Goal: Information Seeking & Learning: Learn about a topic

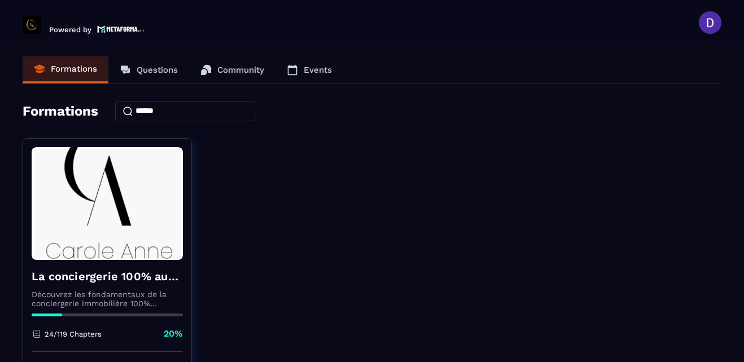
click at [735, 335] on section "Formations Questions Community Events Formations La conciergerie 100% automatis…" at bounding box center [372, 206] width 744 height 322
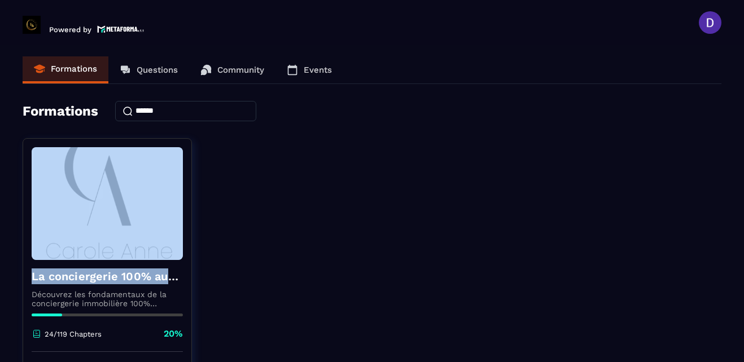
drag, startPoint x: 708, startPoint y: 267, endPoint x: 248, endPoint y: 210, distance: 463.9
click at [248, 210] on div "La conciergerie 100% automatisée Découvrez les fondamentaux de la conciergerie …" at bounding box center [372, 279] width 699 height 282
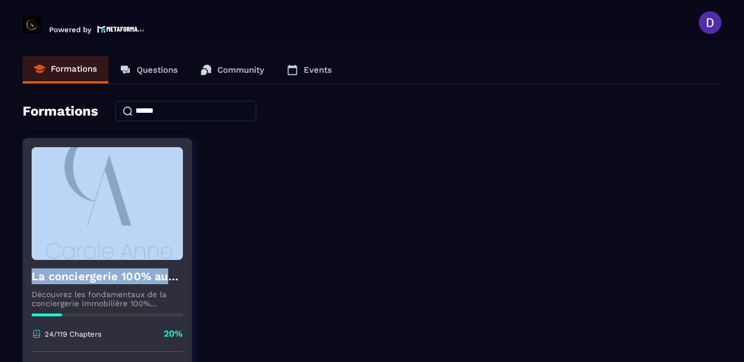
click at [174, 212] on img at bounding box center [107, 203] width 151 height 113
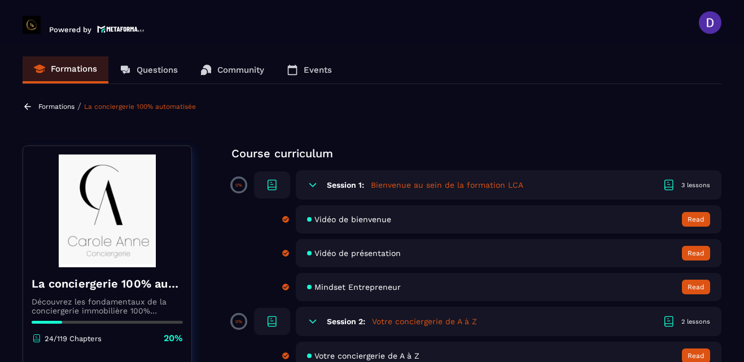
click at [726, 73] on section "Formations Questions Community Events Formations / La conciergerie 100% automat…" at bounding box center [372, 206] width 744 height 322
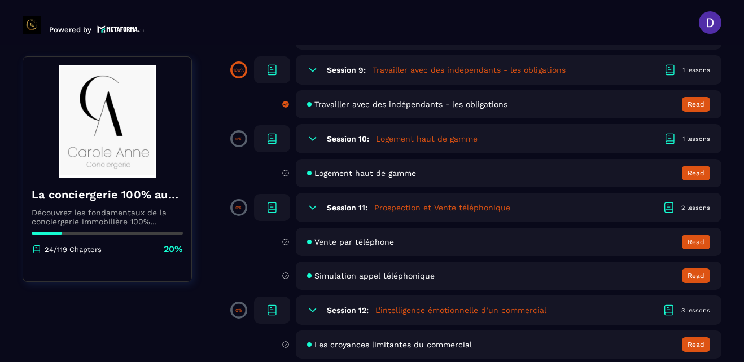
scroll to position [1196, 0]
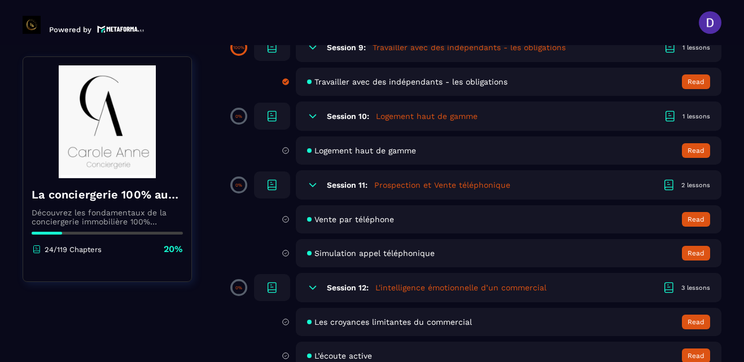
click at [362, 153] on span "Logement haut de gamme" at bounding box center [365, 150] width 102 height 9
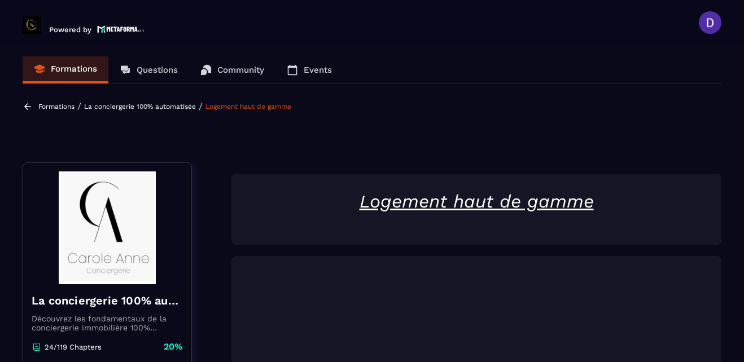
scroll to position [5, 0]
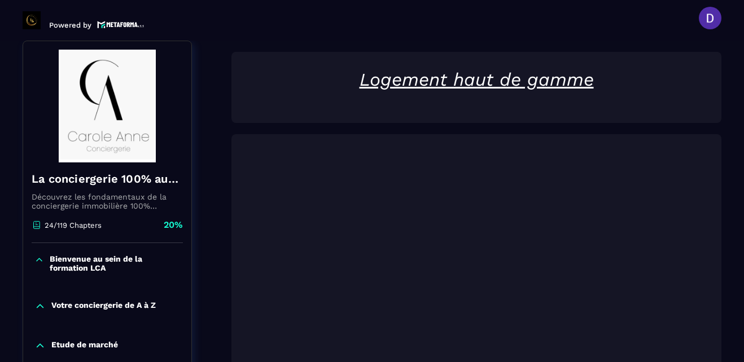
click at [732, 297] on section "Formations Questions Community Events Formations / La conciergerie 100% automat…" at bounding box center [372, 202] width 744 height 322
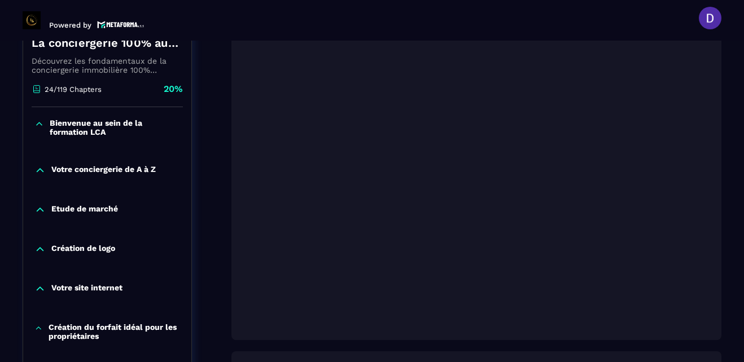
scroll to position [253, 0]
click at [188, 340] on div "Création du forfait idéal pour les propriétaires" at bounding box center [107, 332] width 168 height 18
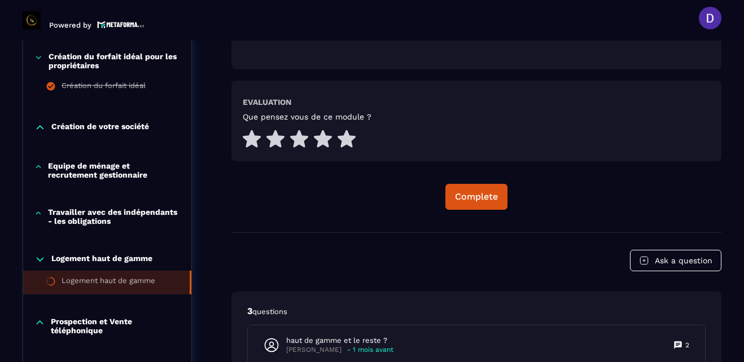
scroll to position [546, 0]
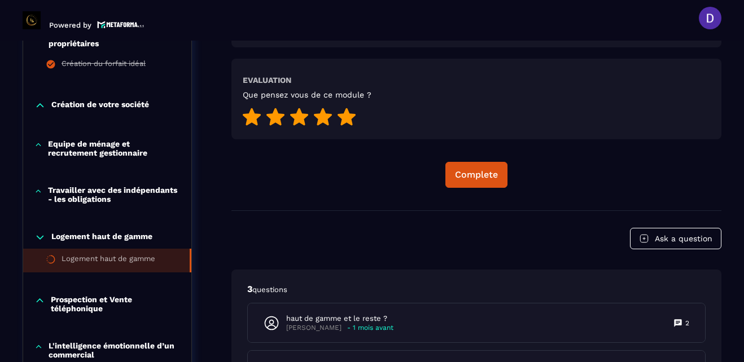
click at [346, 113] on icon at bounding box center [346, 116] width 18 height 17
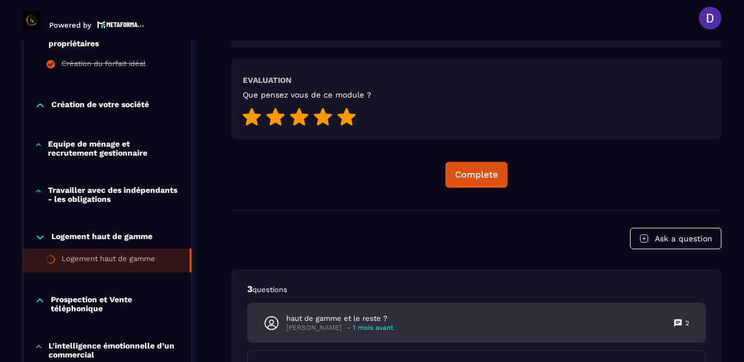
click at [321, 326] on p "[PERSON_NAME]" at bounding box center [313, 328] width 55 height 8
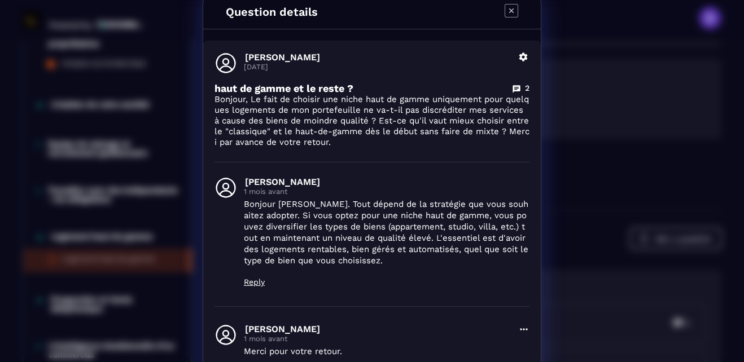
scroll to position [0, 0]
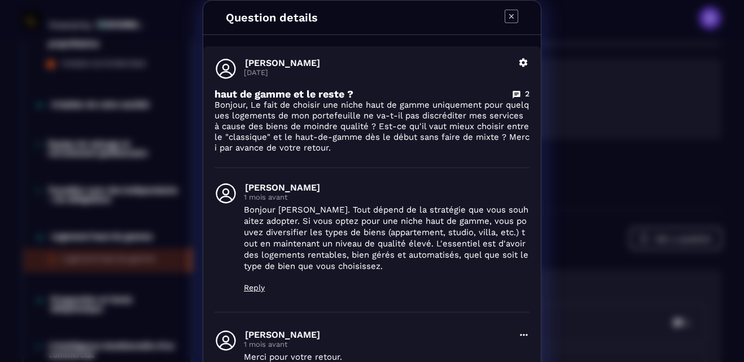
click at [507, 14] on icon "Modal window" at bounding box center [511, 17] width 14 height 14
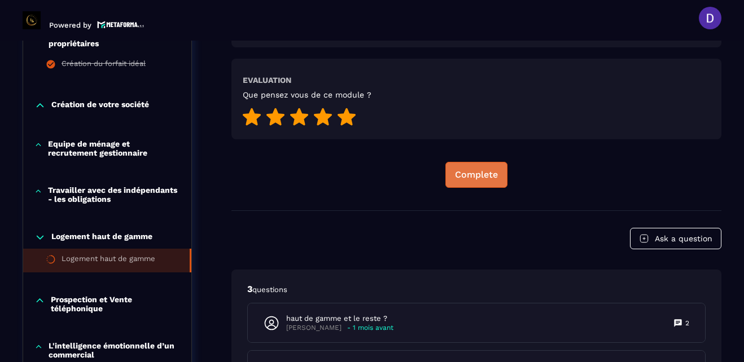
click at [473, 179] on div "Complete" at bounding box center [476, 174] width 43 height 11
click at [473, 179] on div "Continue" at bounding box center [476, 174] width 40 height 11
click at [474, 170] on div "Continue" at bounding box center [476, 174] width 40 height 11
click at [488, 174] on div "Continue" at bounding box center [476, 174] width 40 height 11
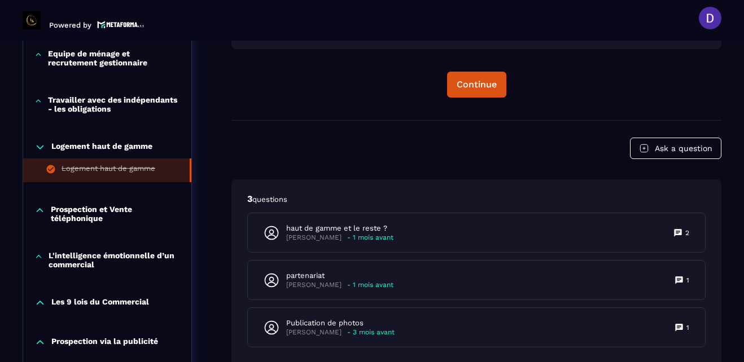
scroll to position [659, 0]
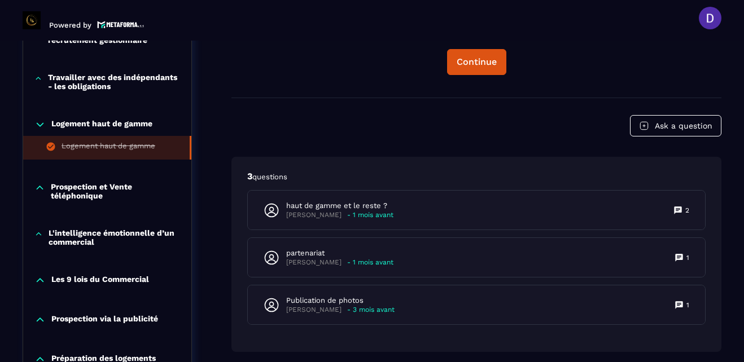
click at [412, 160] on div "3 questions haut de gamme et le reste ? [PERSON_NAME] - 1 mois avant 2 partenar…" at bounding box center [476, 254] width 490 height 195
click at [456, 69] on button "Continue" at bounding box center [476, 62] width 59 height 26
click at [458, 59] on div "Continue" at bounding box center [476, 61] width 40 height 11
click at [475, 56] on div "Continue" at bounding box center [476, 61] width 40 height 11
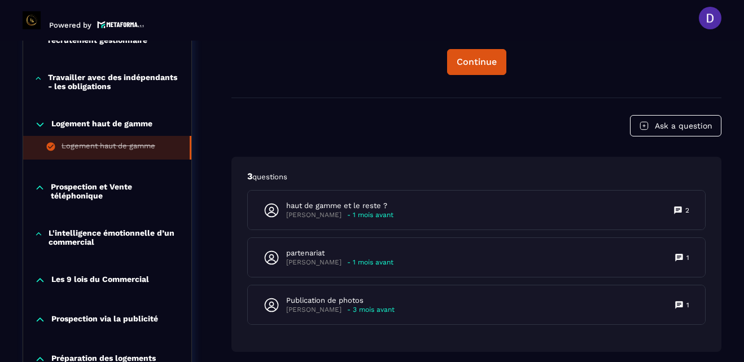
click at [83, 192] on p "Prospection et Vente téléphonique" at bounding box center [115, 191] width 129 height 18
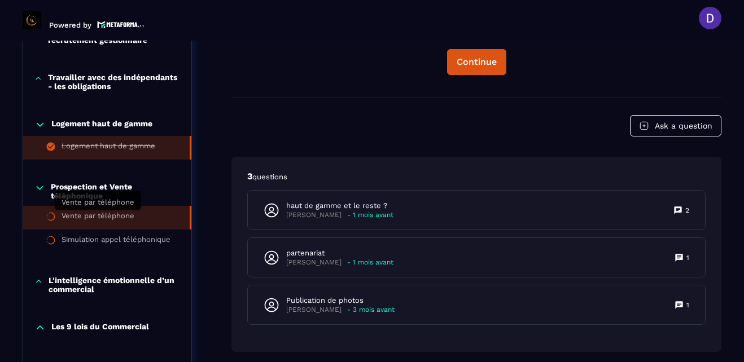
click at [96, 214] on div "Vente par téléphone" at bounding box center [98, 218] width 73 height 12
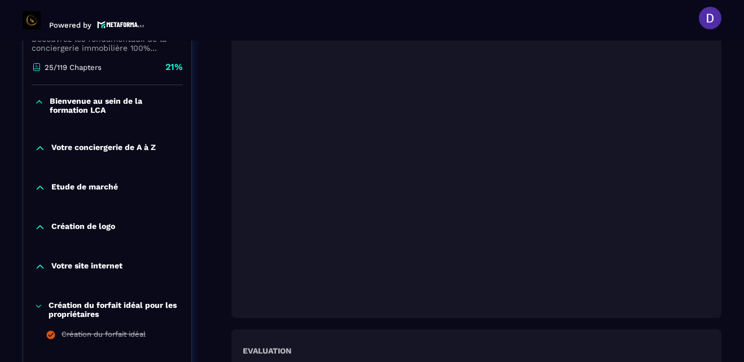
scroll to position [298, 0]
